Goal: Find specific page/section: Find specific page/section

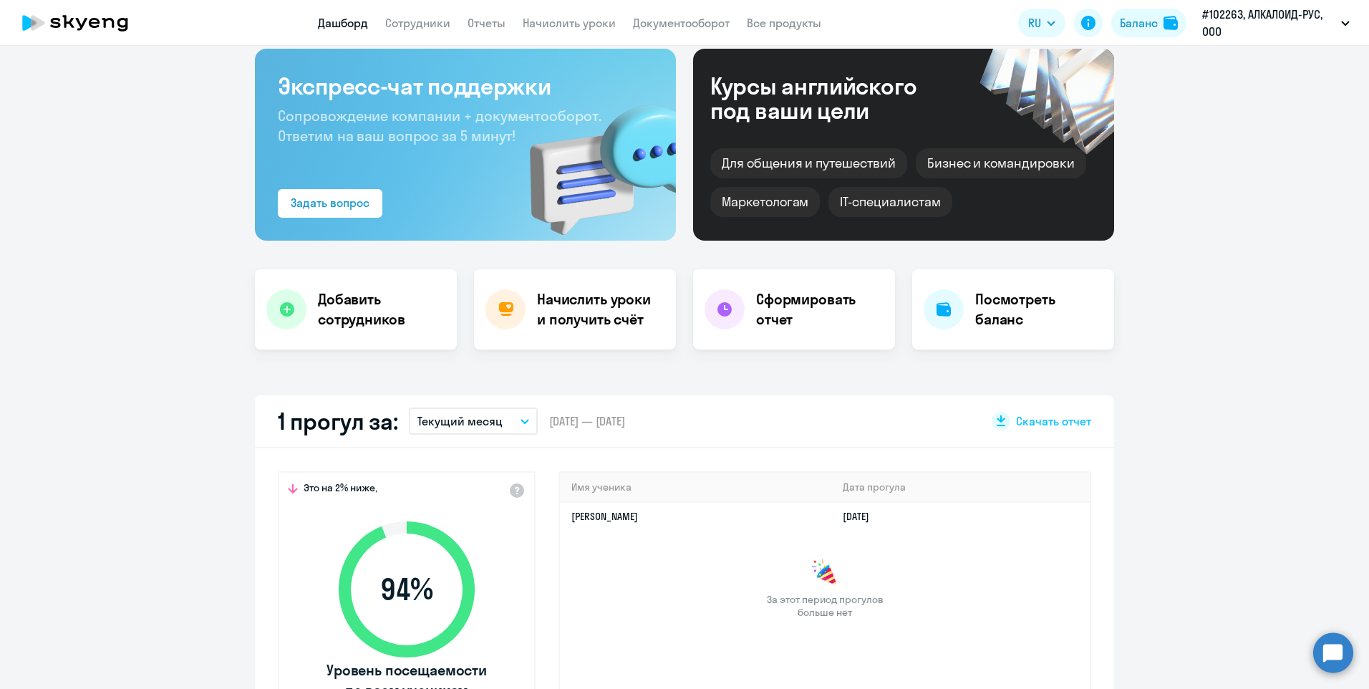
scroll to position [143, 0]
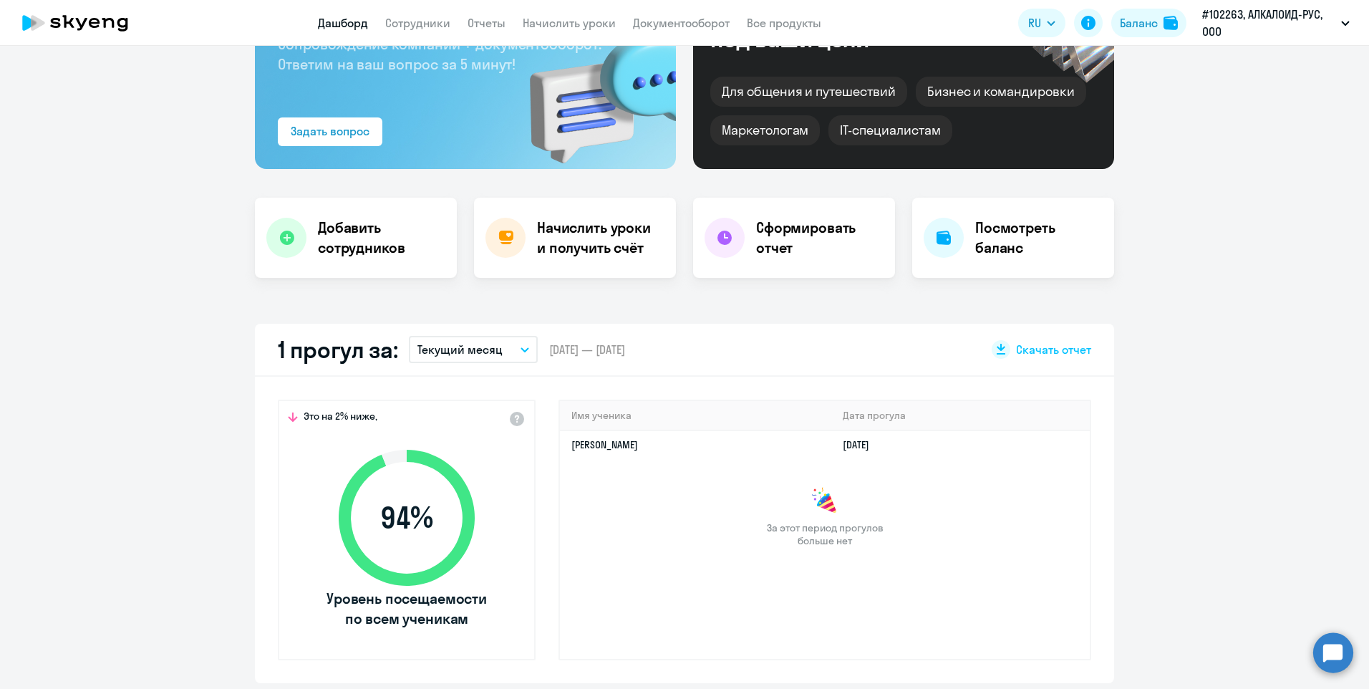
drag, startPoint x: 521, startPoint y: 352, endPoint x: 513, endPoint y: 359, distance: 10.6
click at [521, 353] on button "Текущий месяц" at bounding box center [473, 349] width 129 height 27
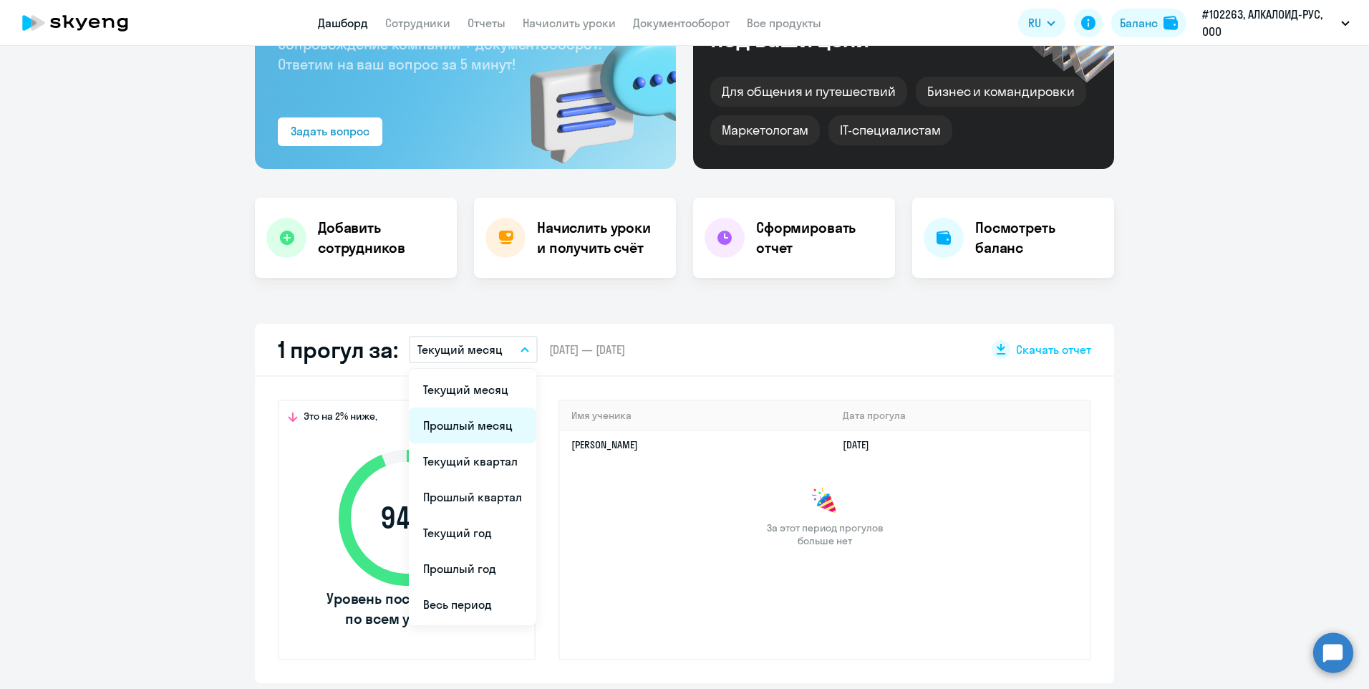
click at [486, 435] on li "Прошлый месяц" at bounding box center [472, 425] width 127 height 36
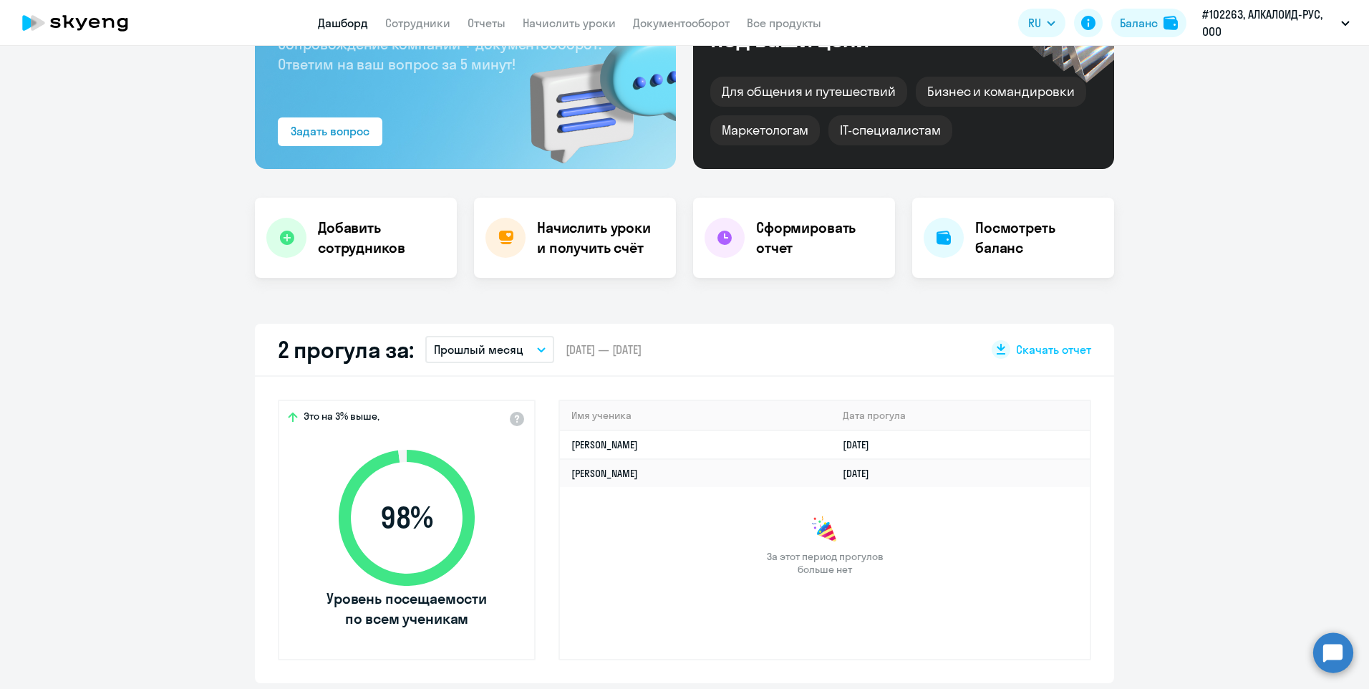
click at [531, 352] on button "Прошлый месяц" at bounding box center [489, 349] width 129 height 27
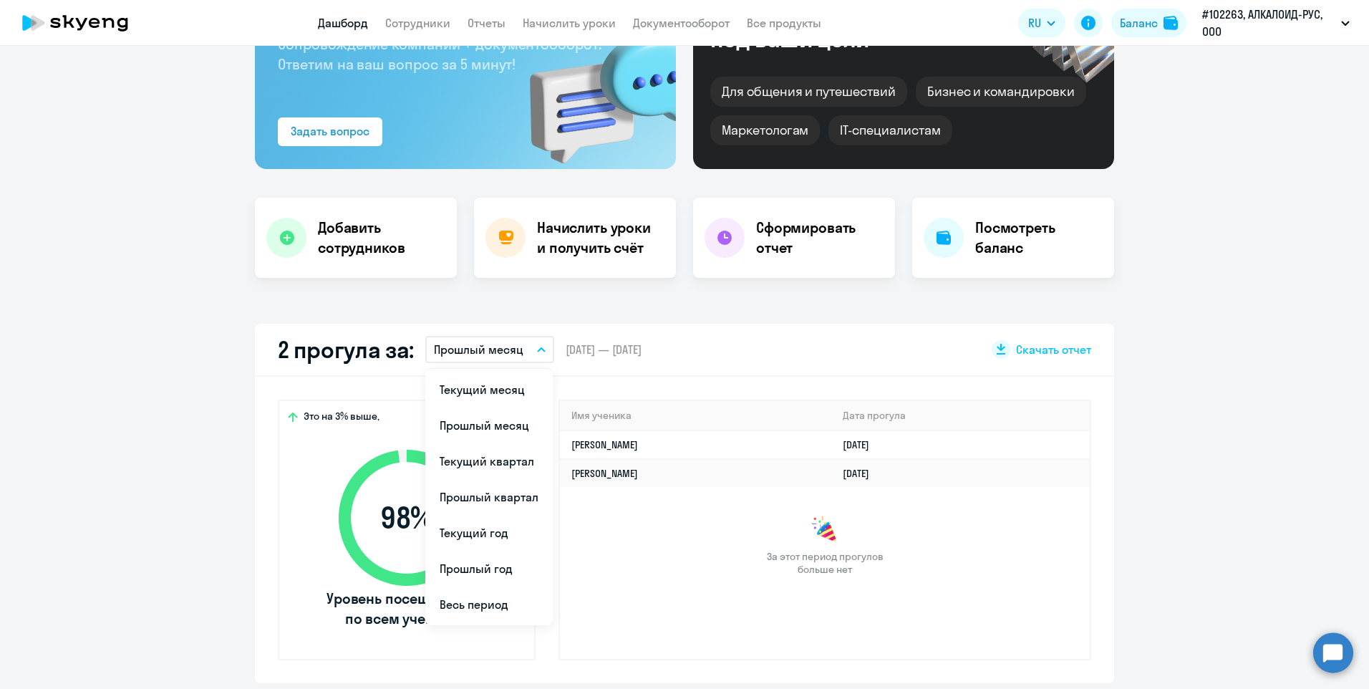
click at [510, 458] on li "Текущий квартал" at bounding box center [488, 461] width 127 height 36
select select "30"
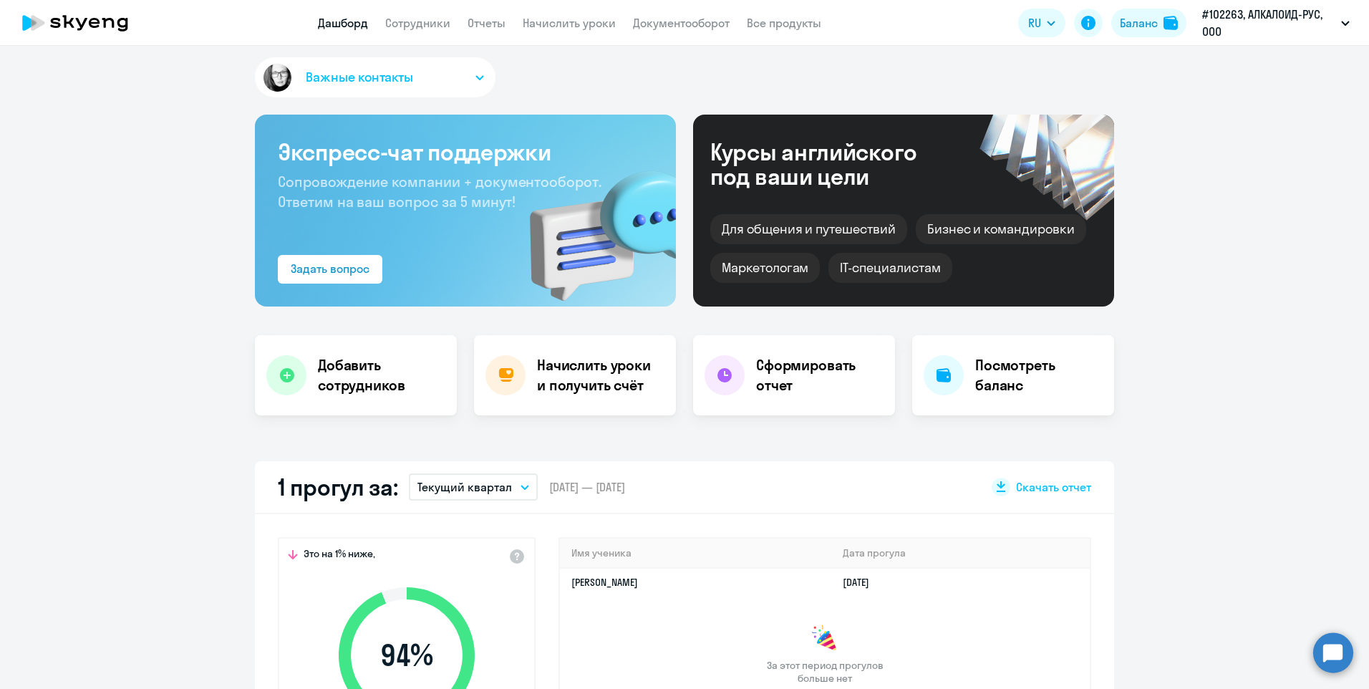
scroll to position [0, 0]
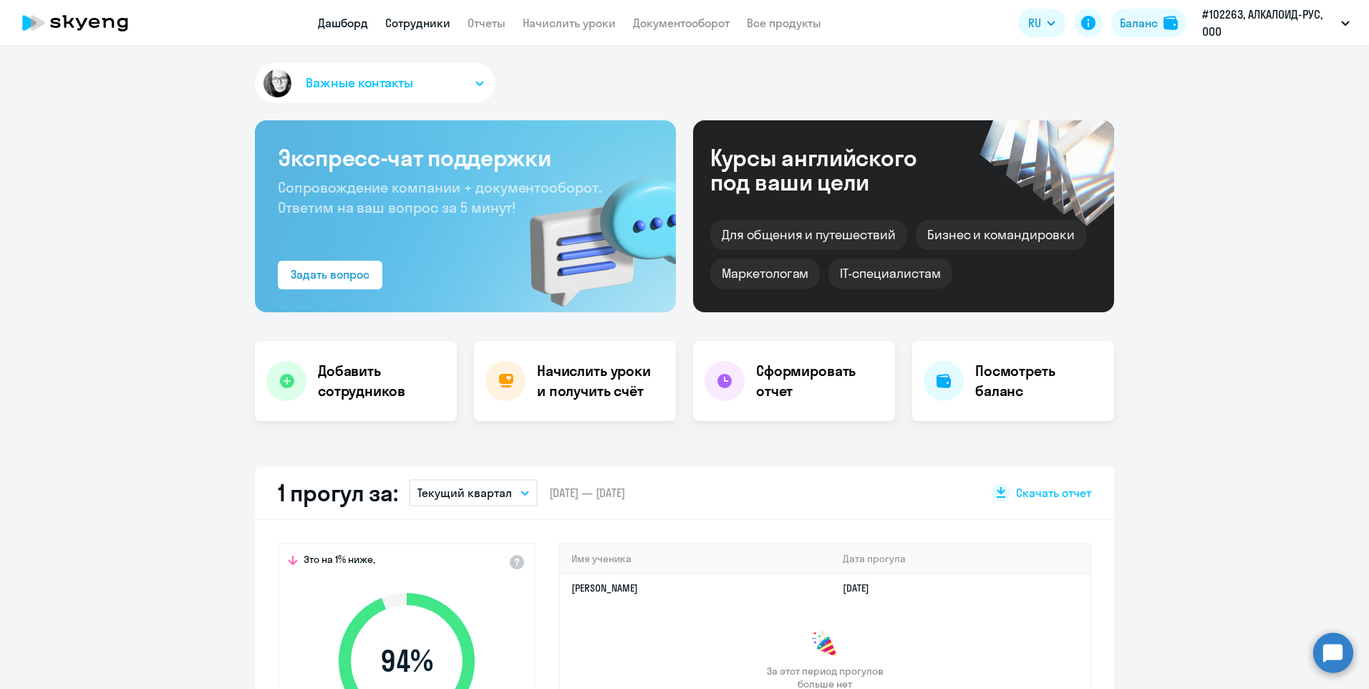
click at [414, 26] on link "Сотрудники" at bounding box center [417, 23] width 65 height 14
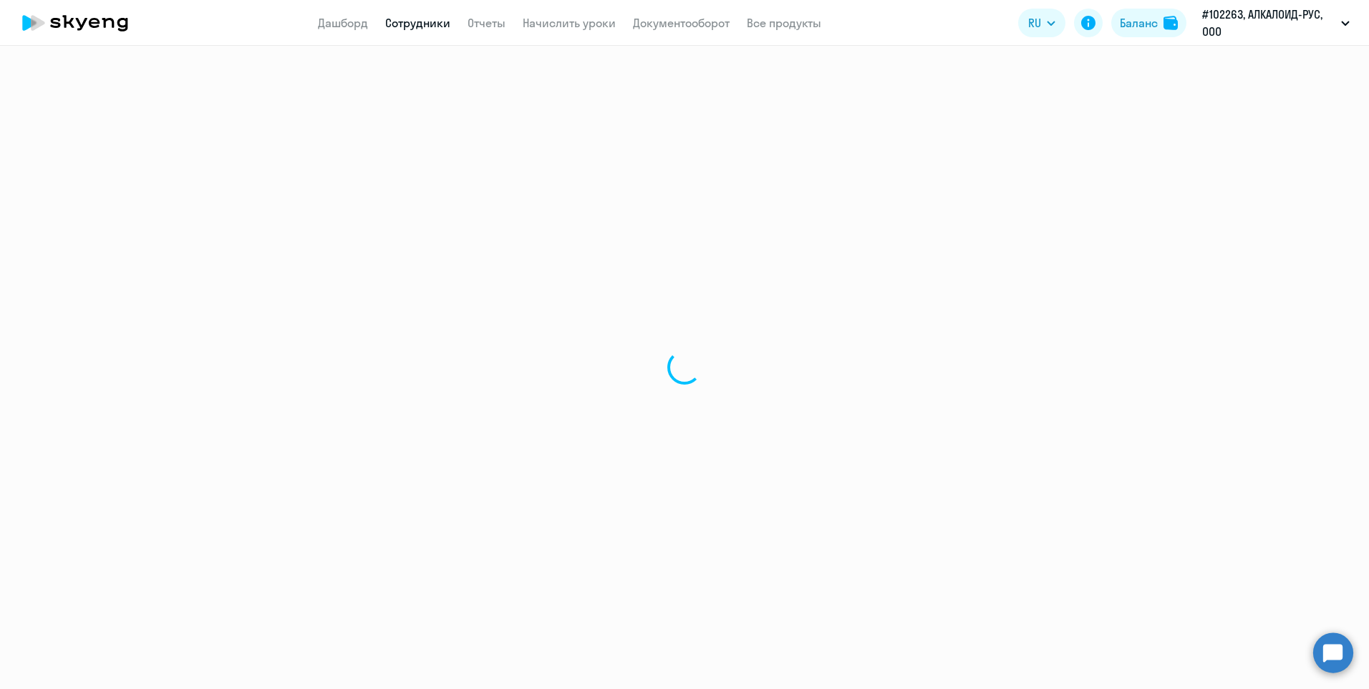
select select "30"
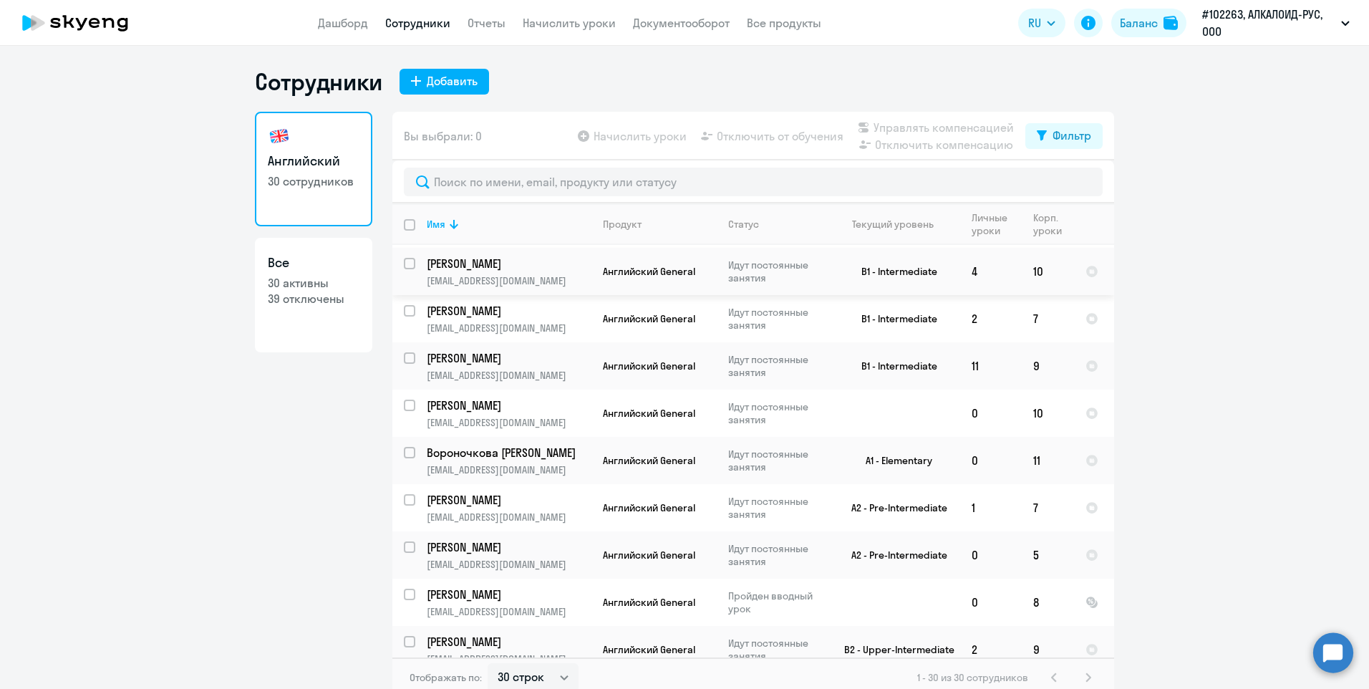
scroll to position [1005, 0]
